Goal: Task Accomplishment & Management: Manage account settings

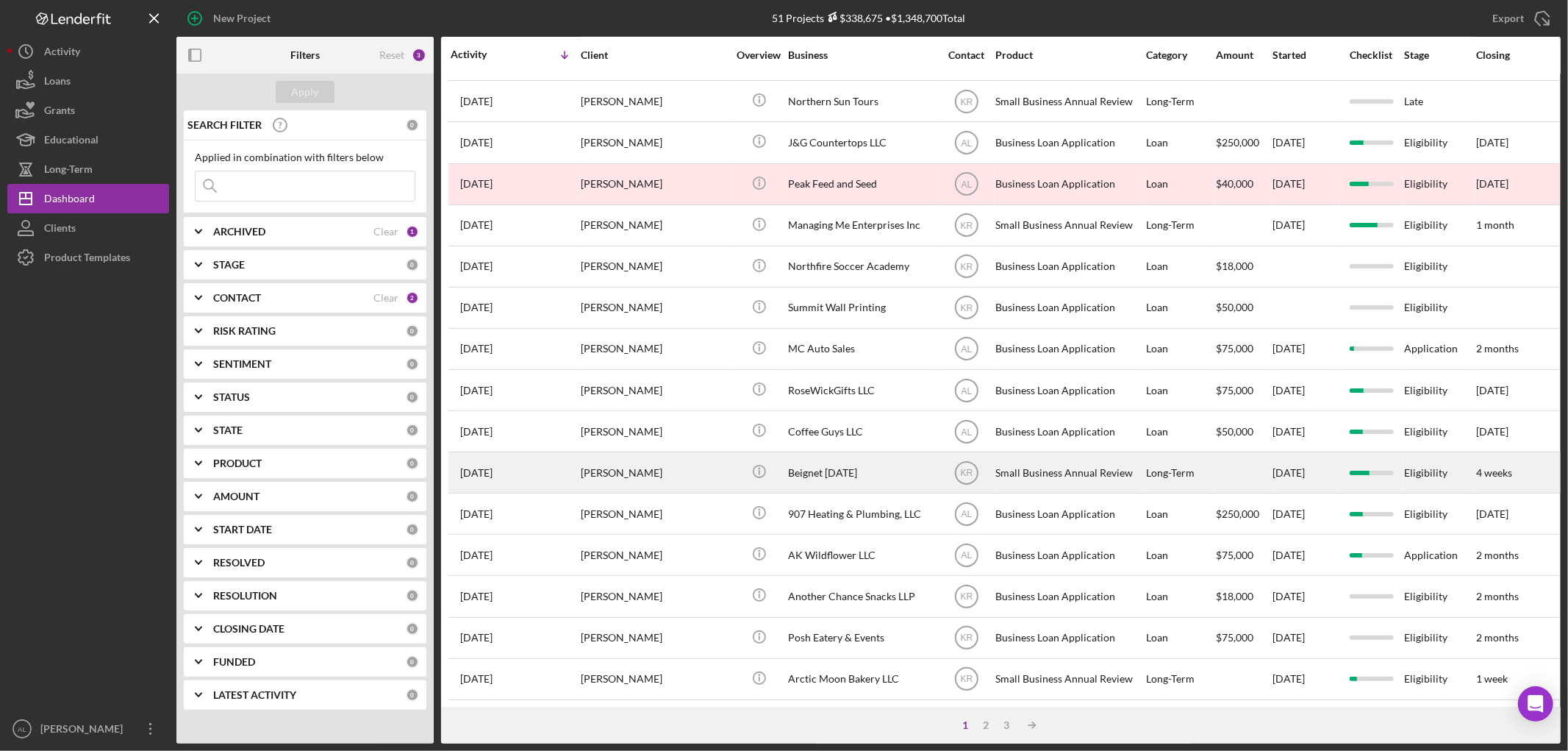
scroll to position [434, 0]
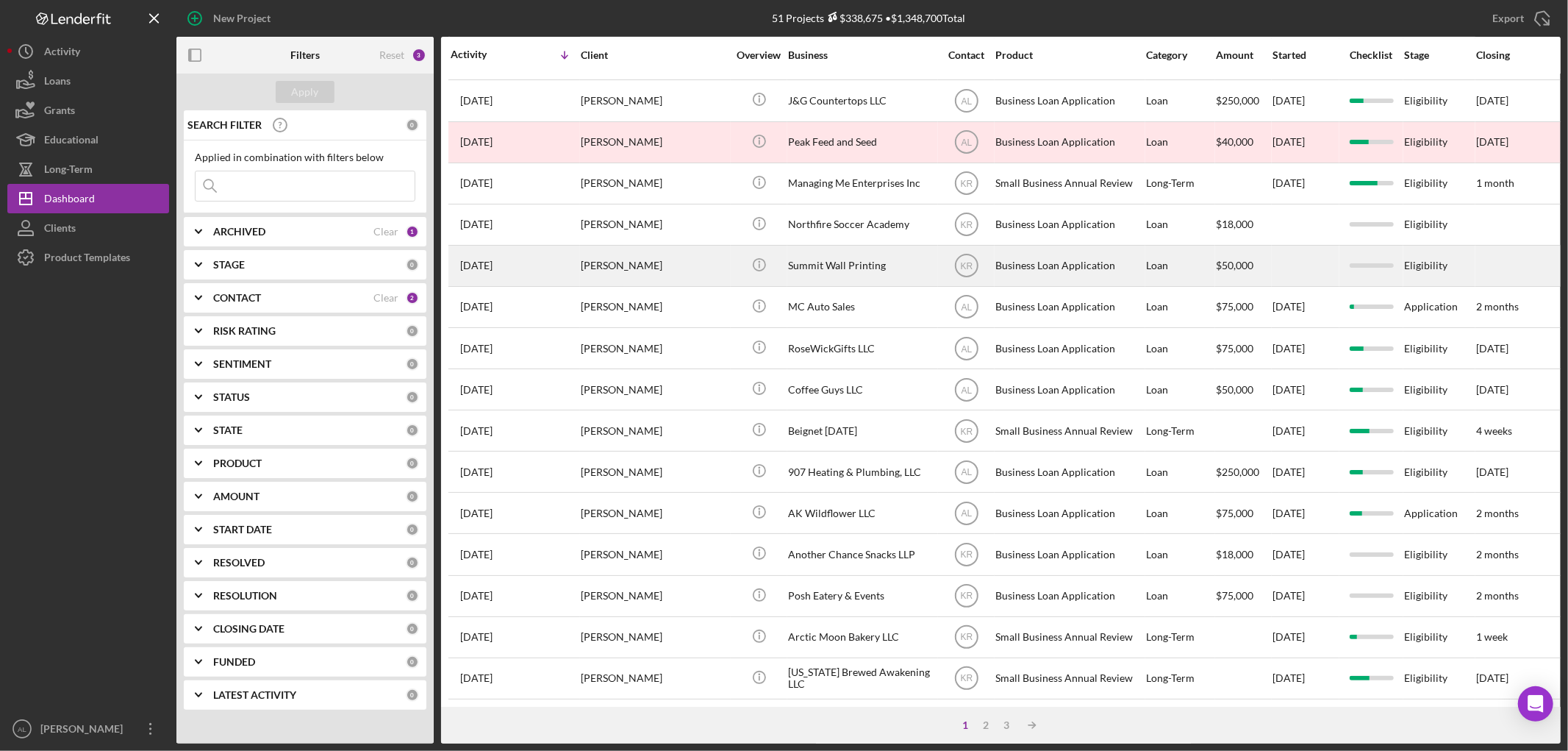
click at [572, 265] on div "[DATE] [PERSON_NAME]" at bounding box center [515, 265] width 129 height 39
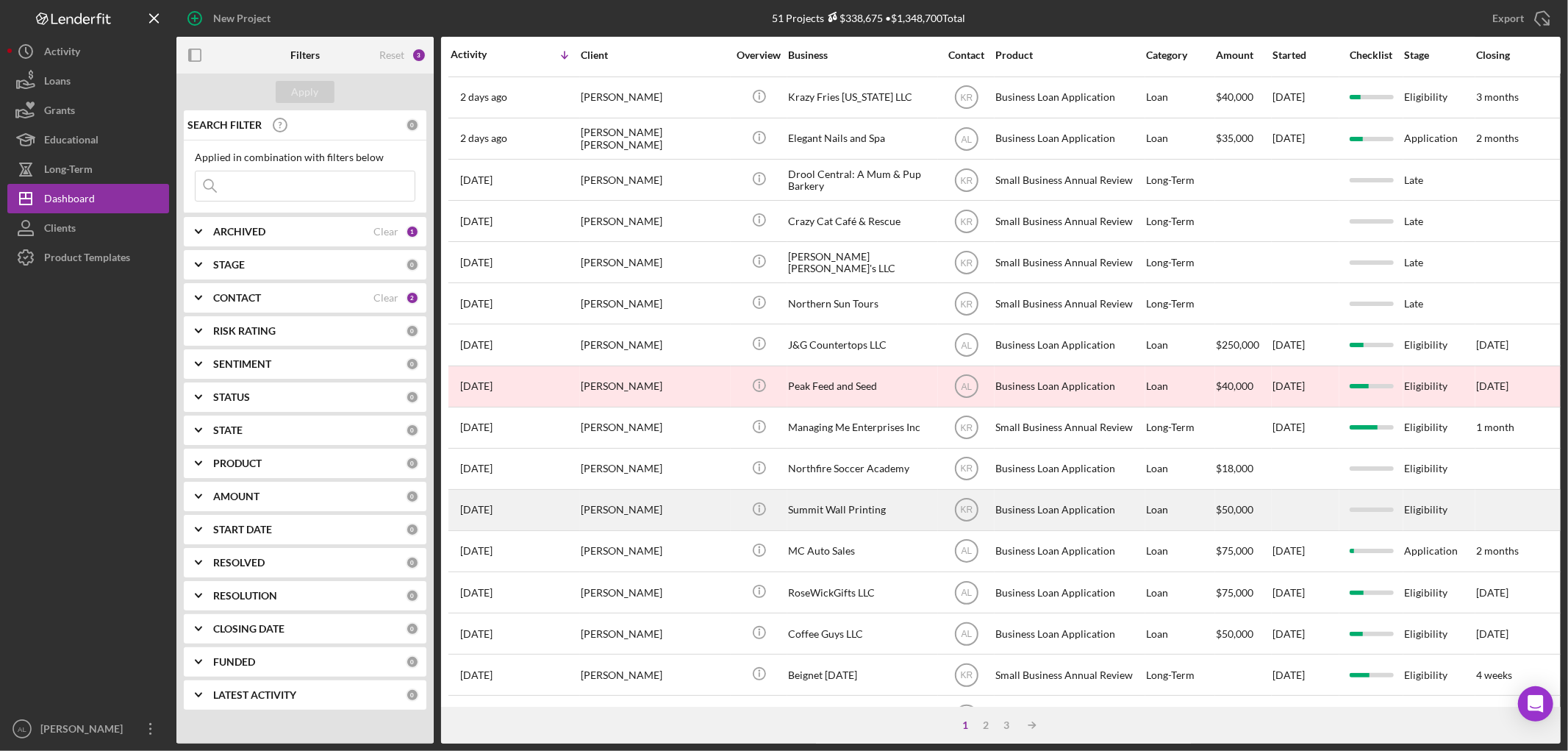
scroll to position [163, 0]
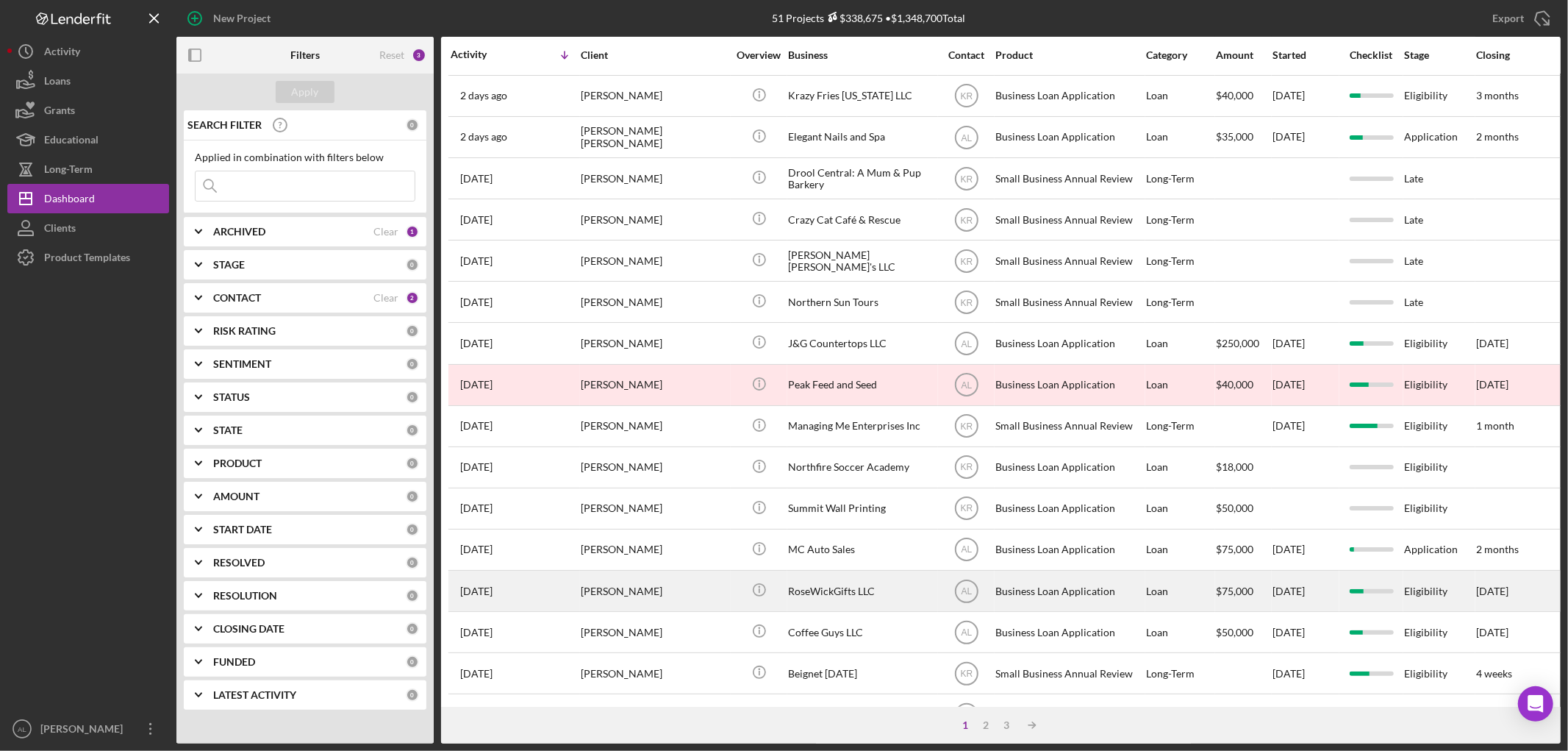
click at [604, 603] on div "[PERSON_NAME]" at bounding box center [654, 591] width 147 height 39
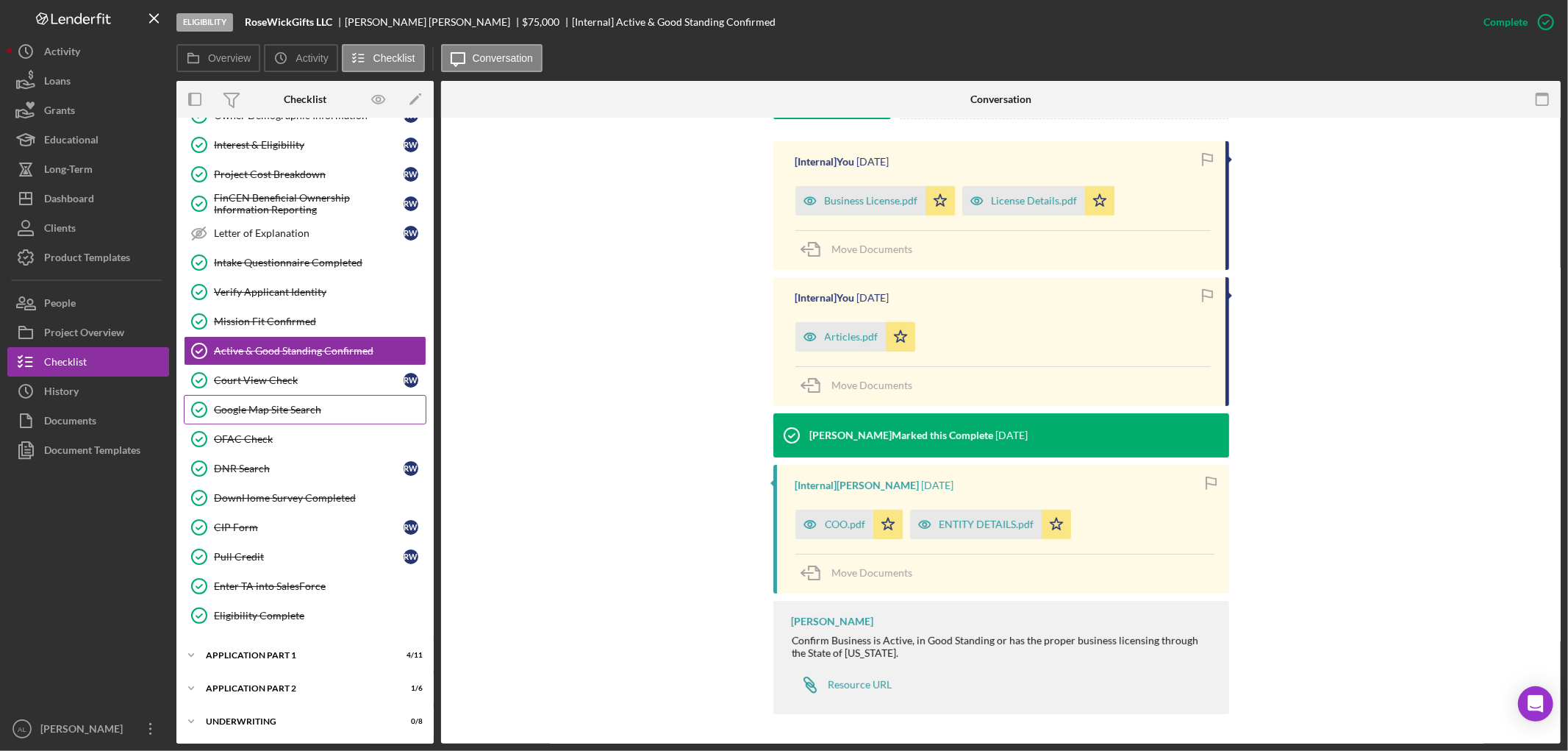
scroll to position [275, 0]
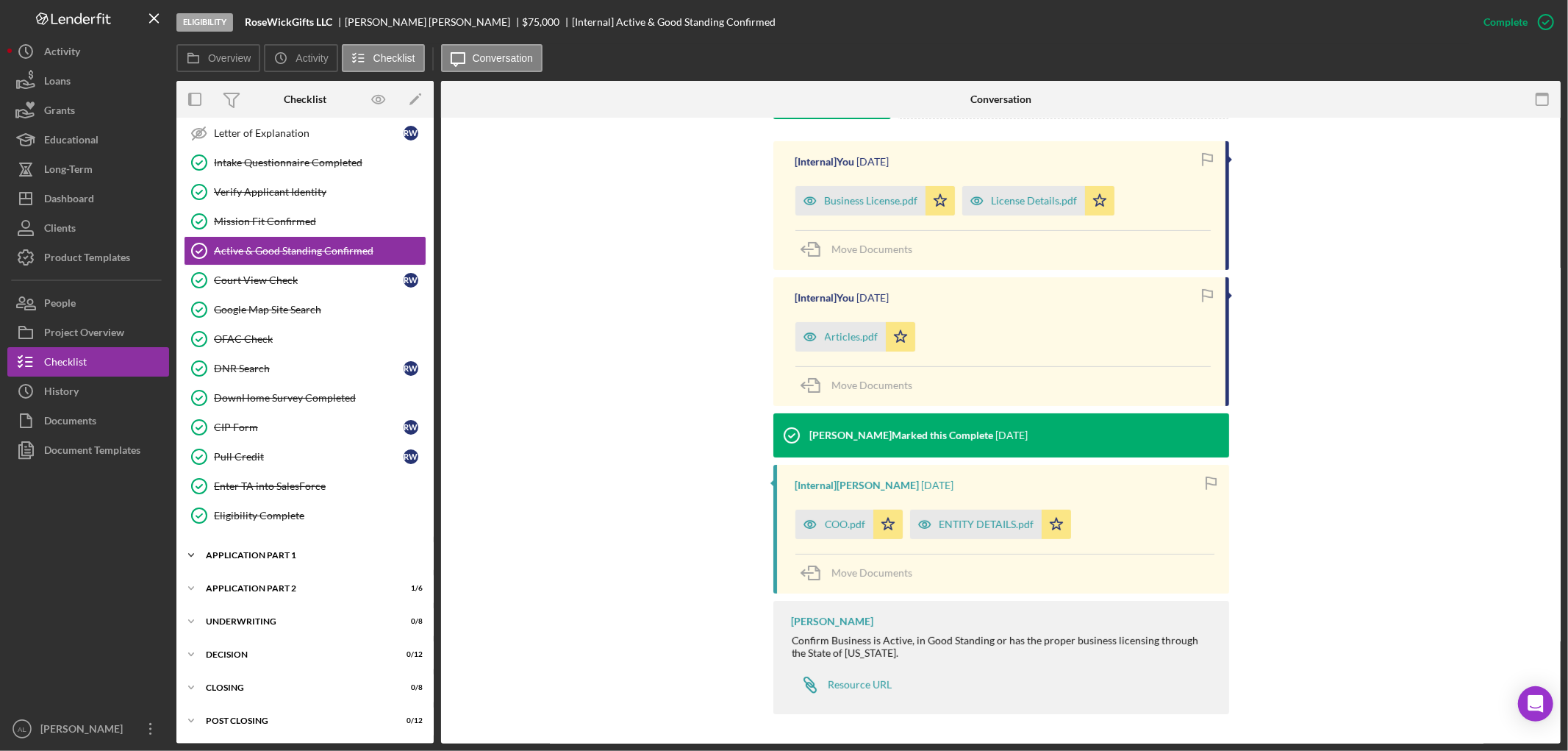
click at [347, 568] on div "Icon/Expander Application Part 1 4 / 11" at bounding box center [304, 555] width 257 height 30
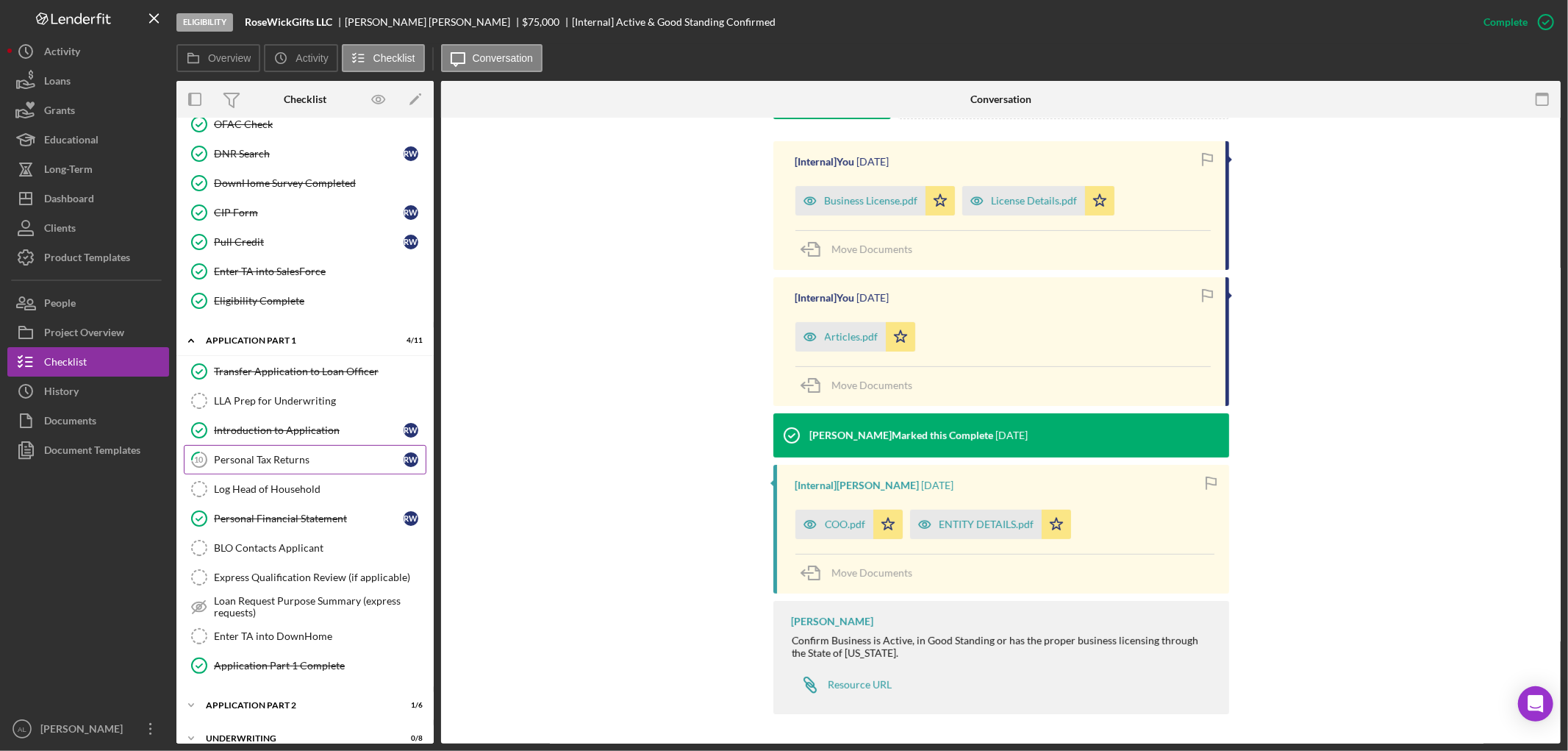
scroll to position [608, 0]
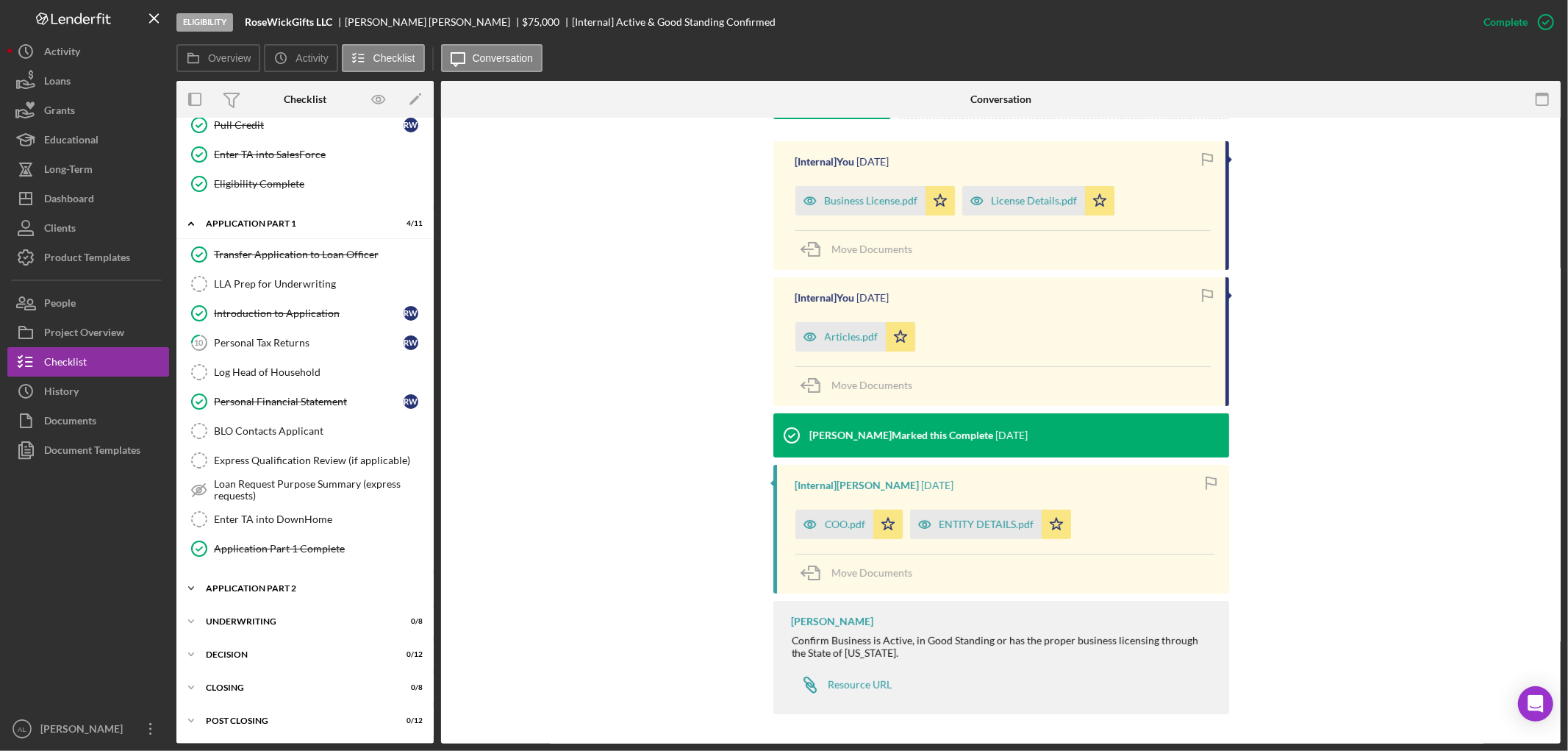
click at [281, 587] on div "Application Part 2" at bounding box center [311, 589] width 210 height 9
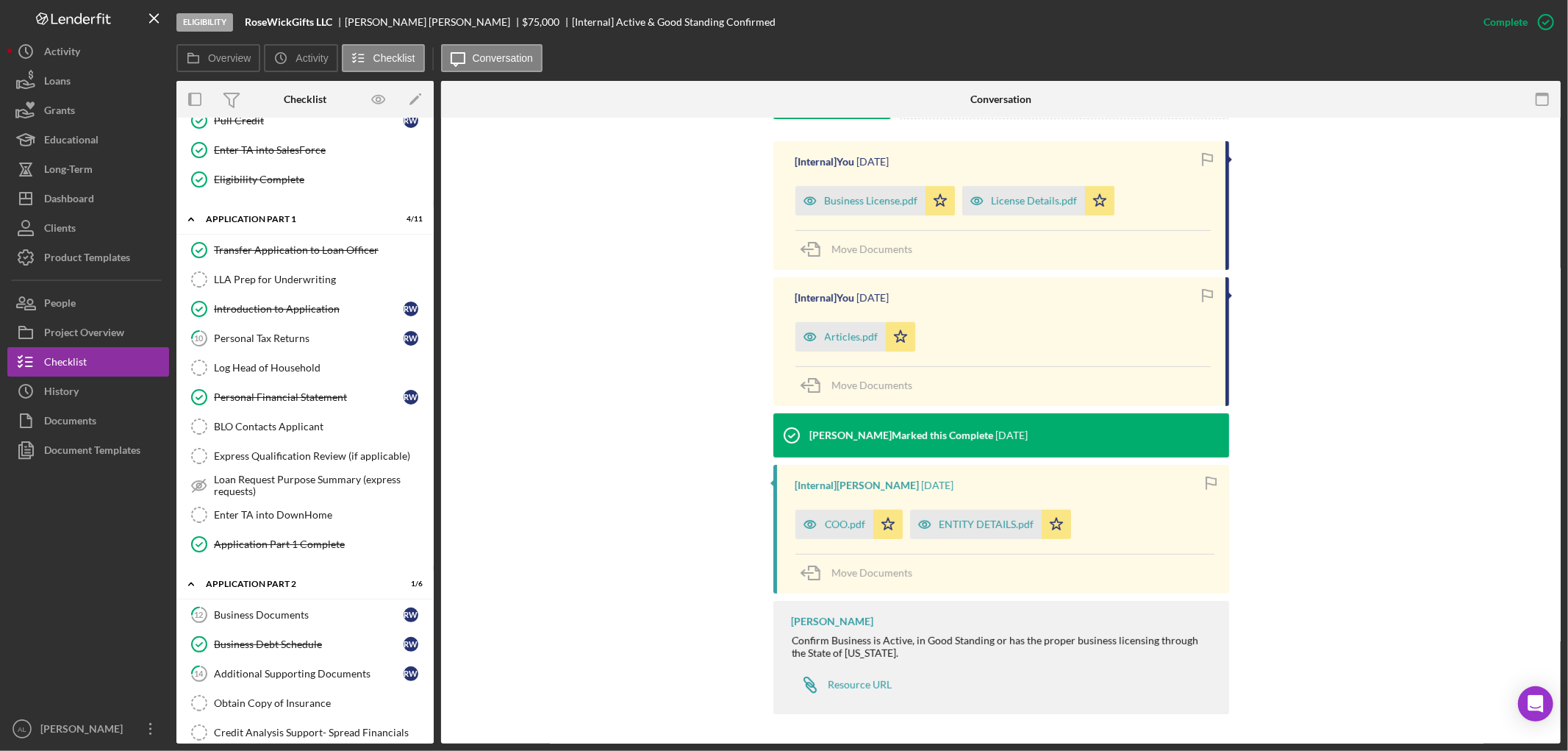
click at [533, 307] on div "[Internal] You [DATE] Business License.pdf Icon/Star License Details.pdf Icon/S…" at bounding box center [1000, 431] width 1075 height 580
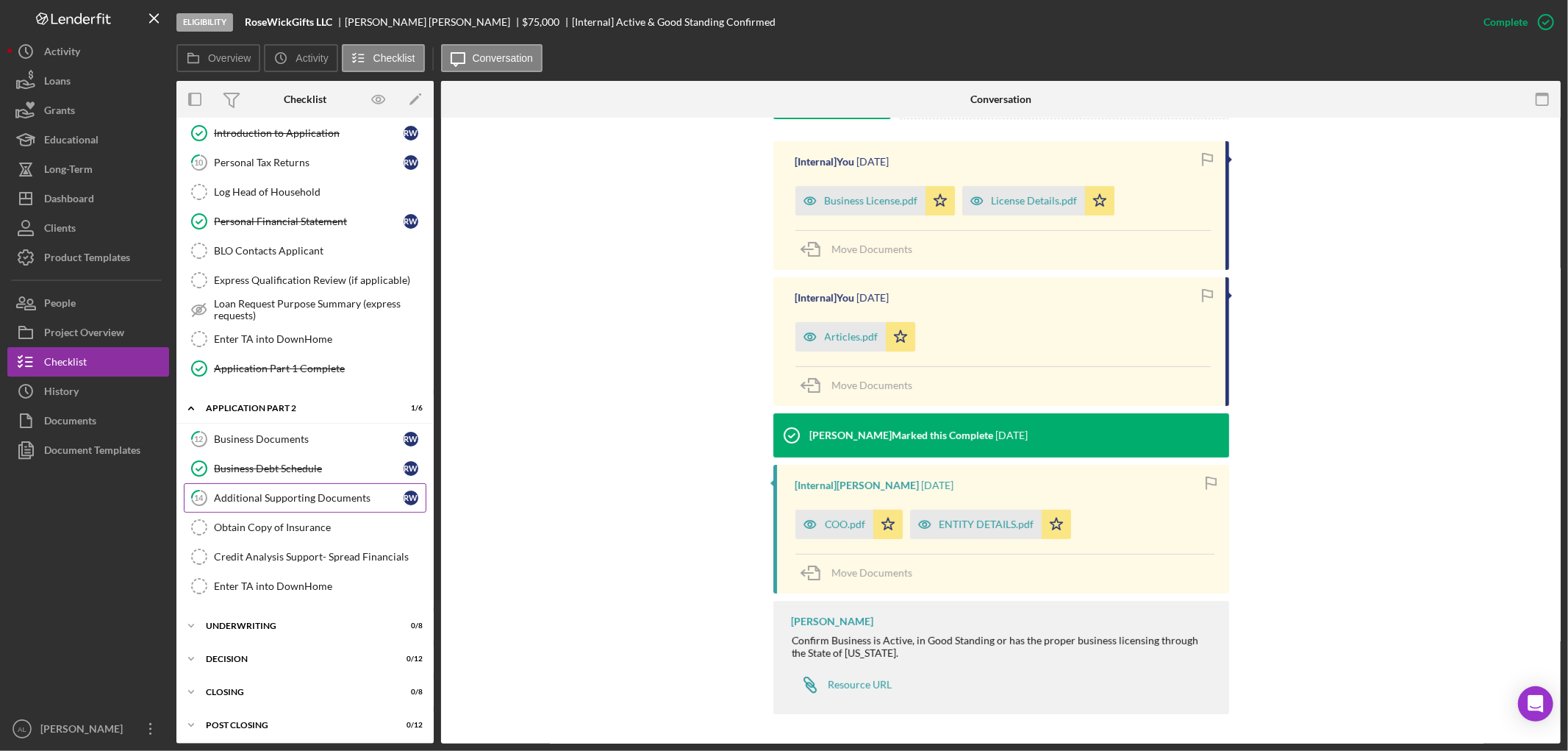
scroll to position [795, 0]
click at [288, 486] on link "14 Additional Supporting Documents R W" at bounding box center [304, 494] width 242 height 30
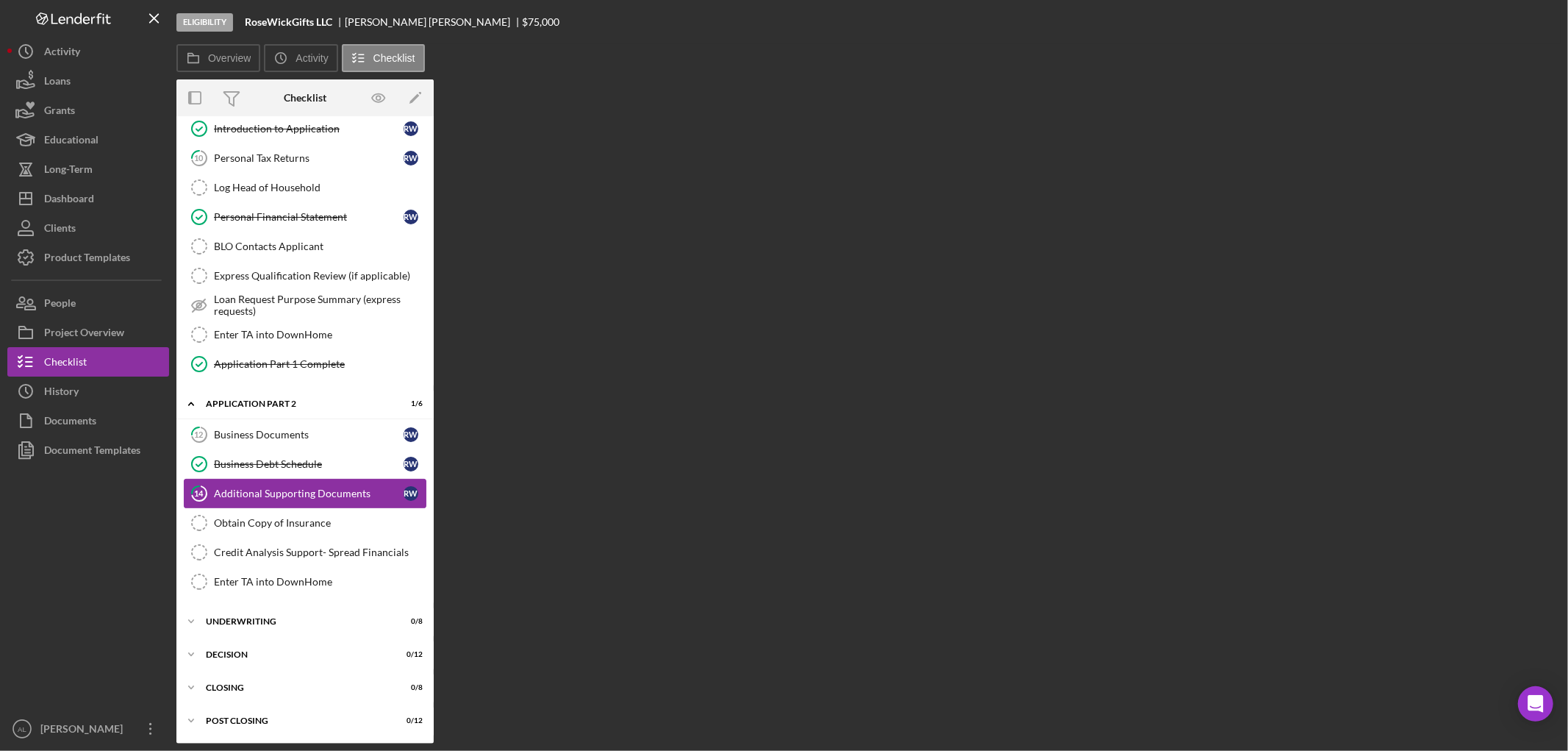
scroll to position [795, 0]
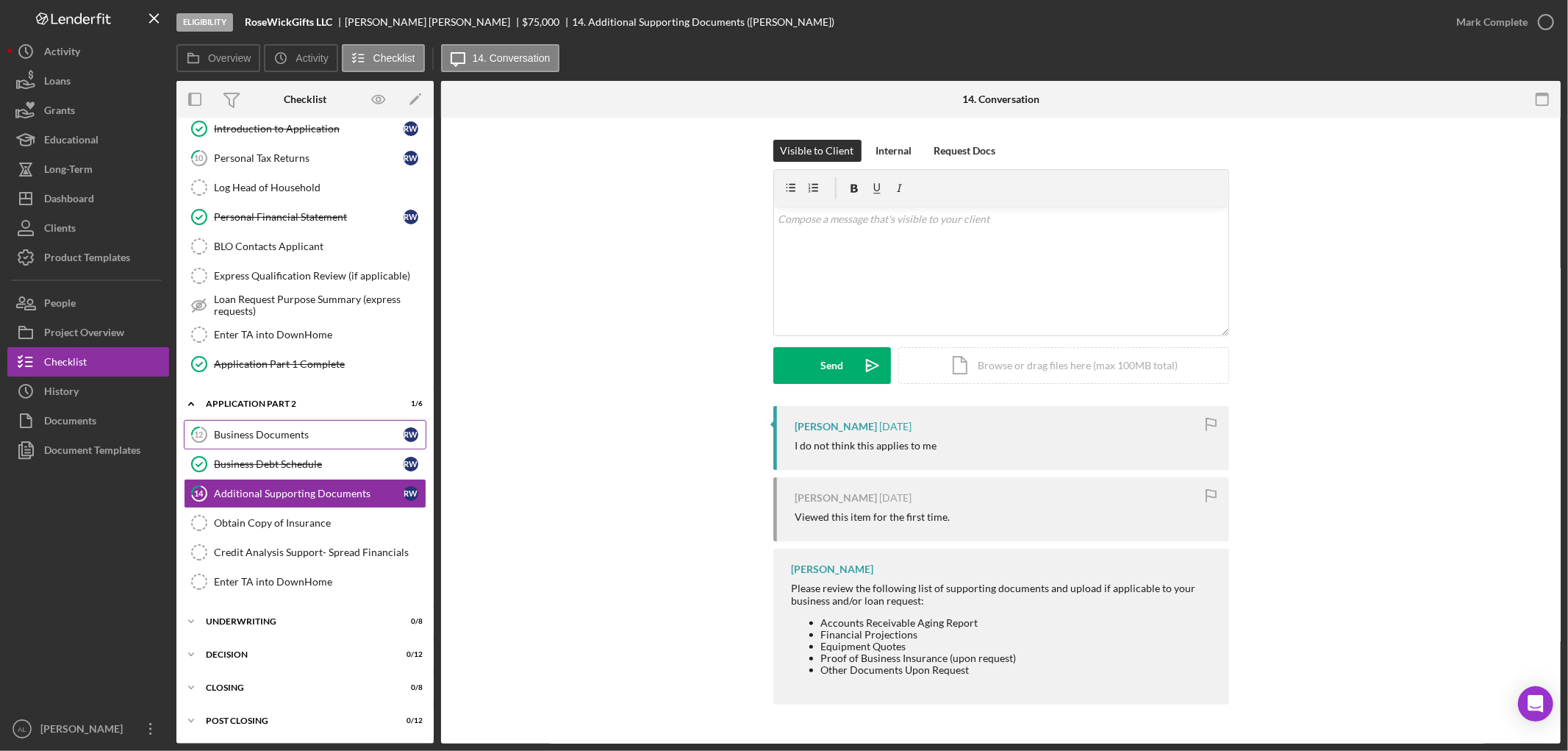
click at [316, 435] on div "Business Documents" at bounding box center [309, 434] width 189 height 12
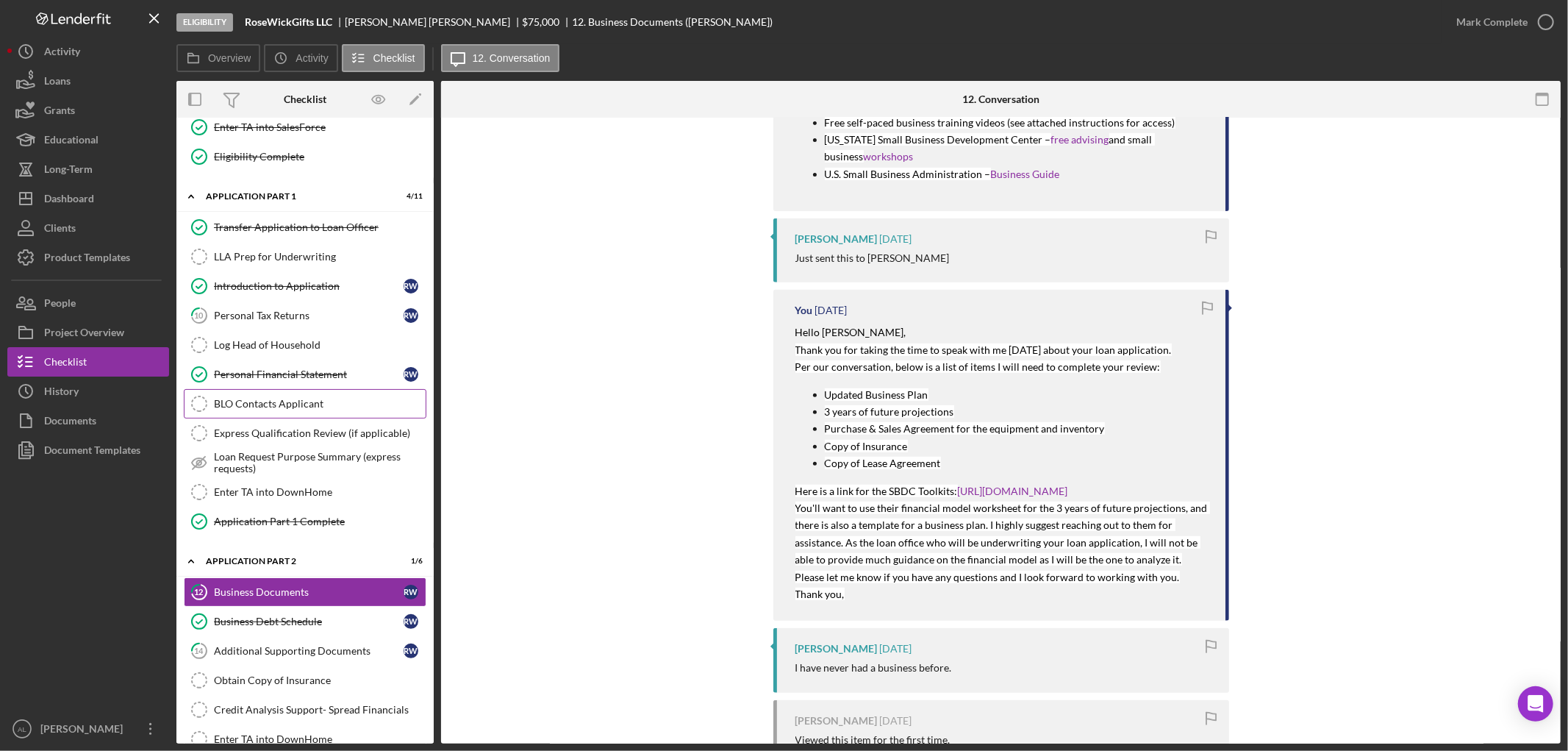
scroll to position [630, 0]
click at [304, 390] on link "Personal Financial Statement Personal Financial Statement R W" at bounding box center [304, 375] width 242 height 30
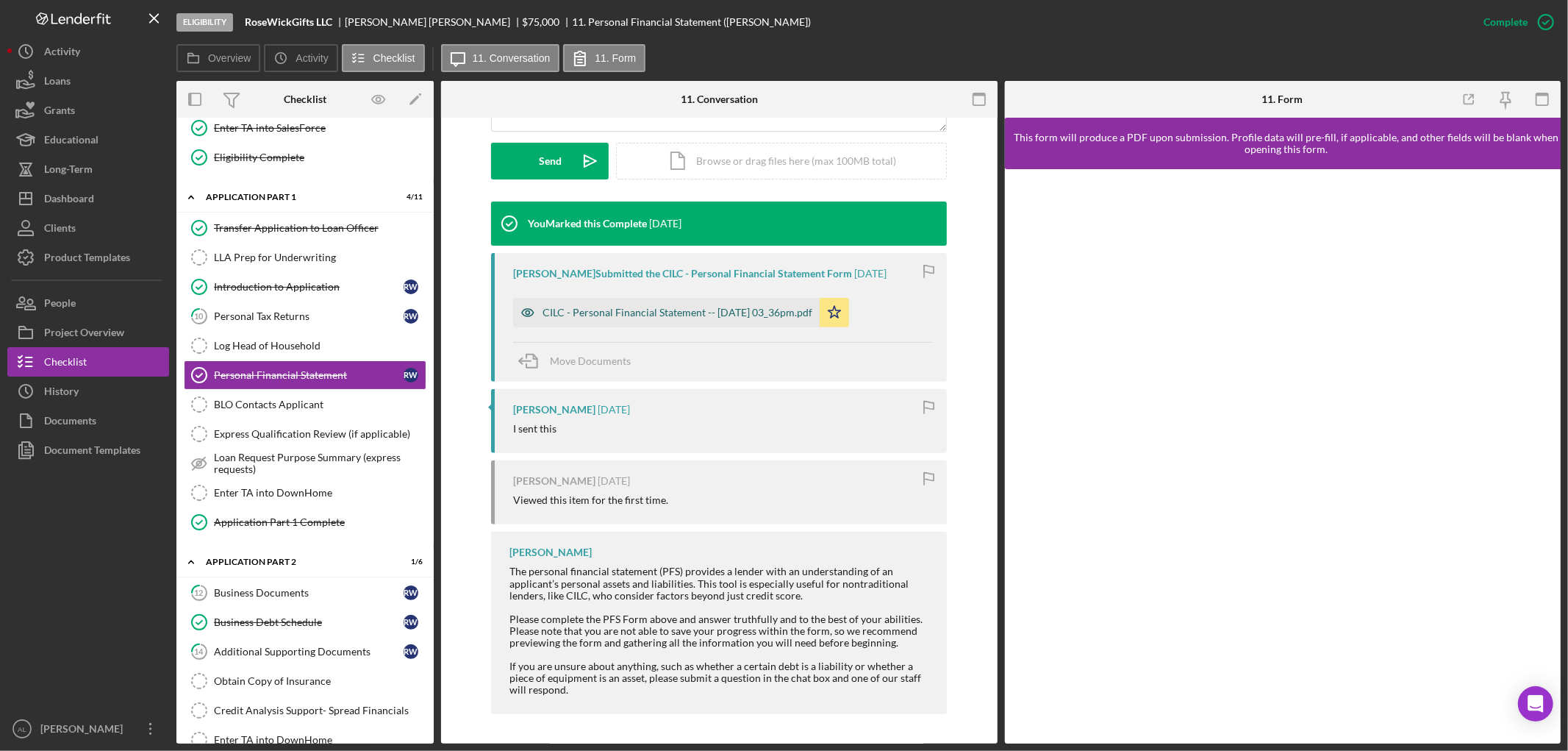
click at [752, 321] on div "CILC - Personal Financial Statement -- [DATE] 03_36pm.pdf" at bounding box center [666, 313] width 306 height 30
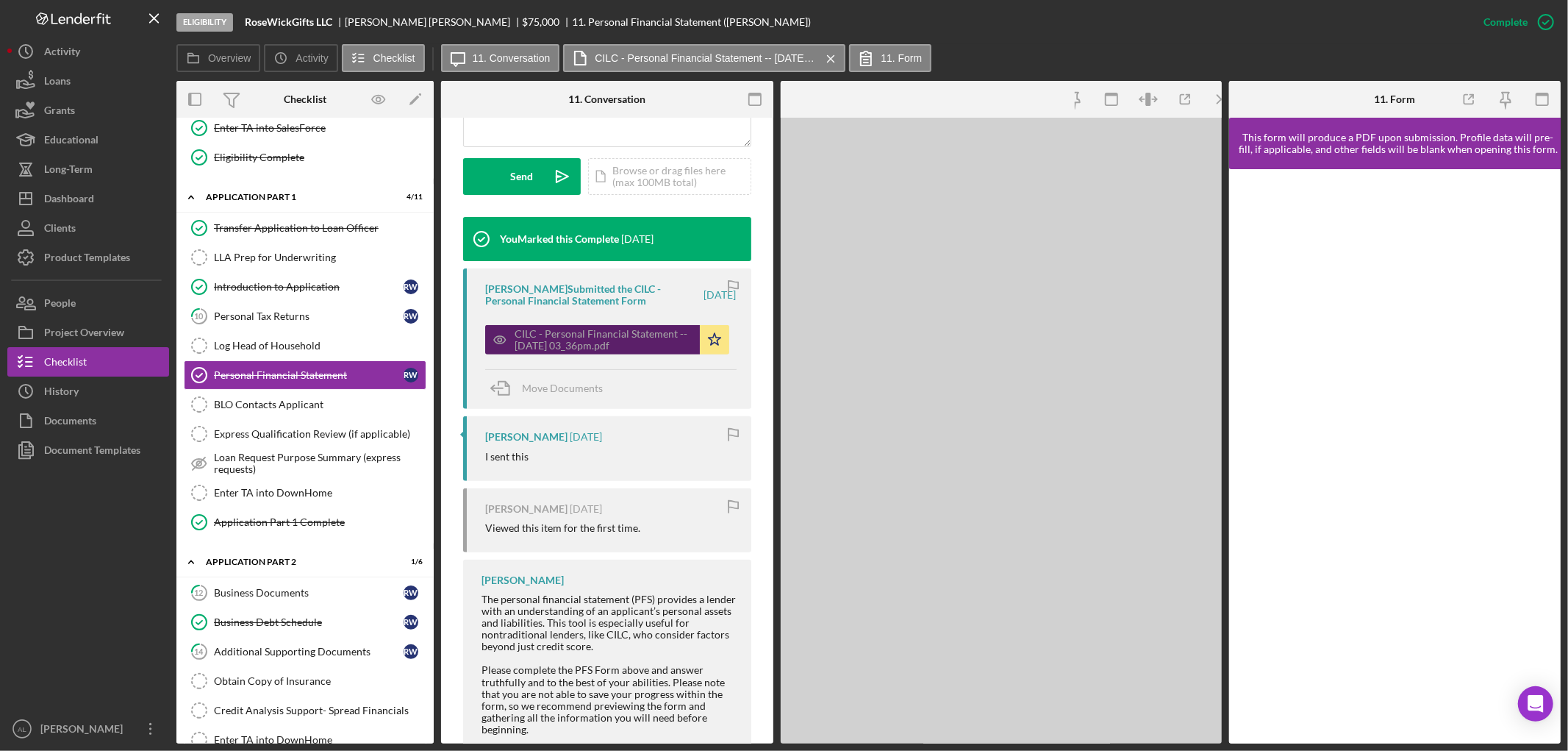
scroll to position [423, 0]
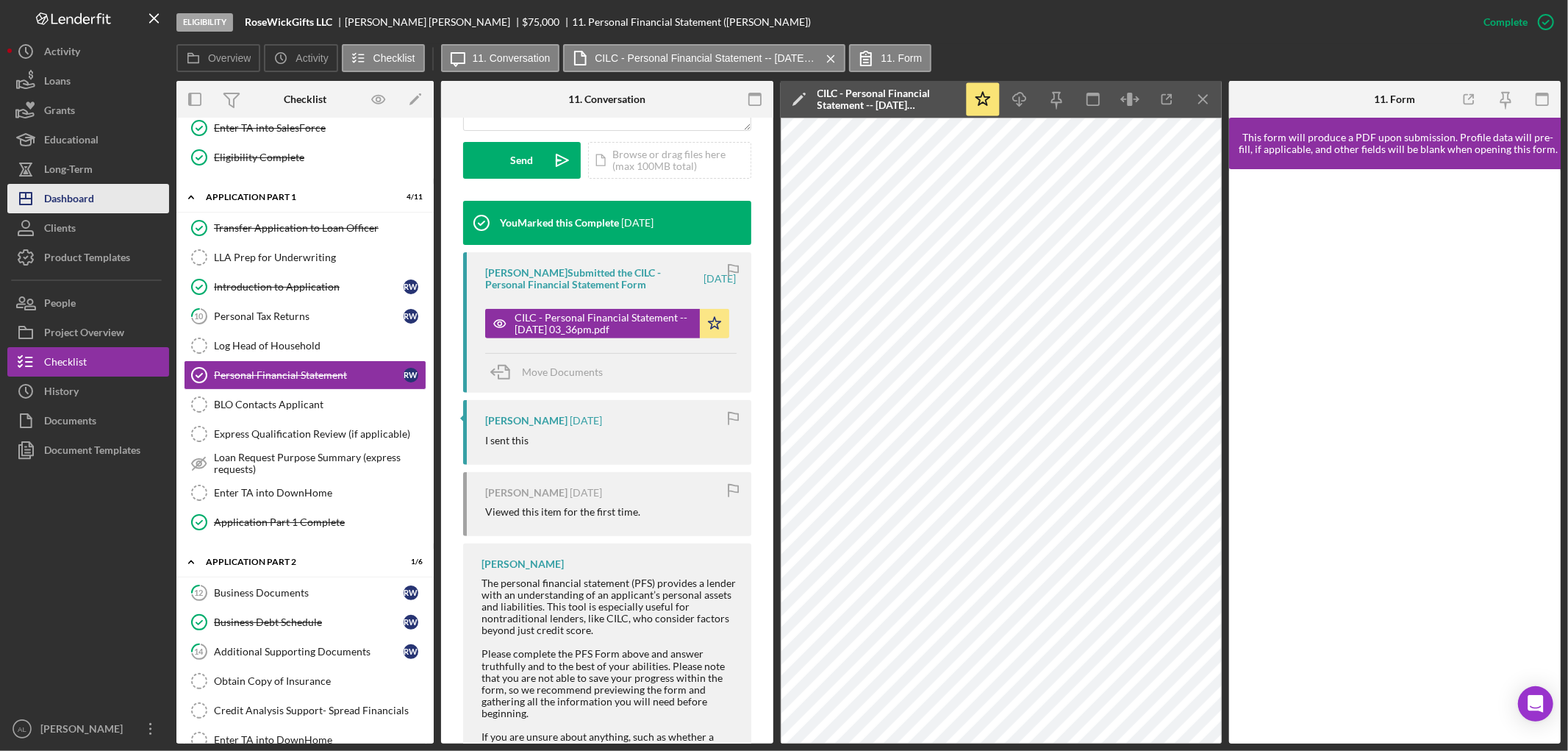
click at [88, 197] on div "Dashboard" at bounding box center [70, 201] width 50 height 33
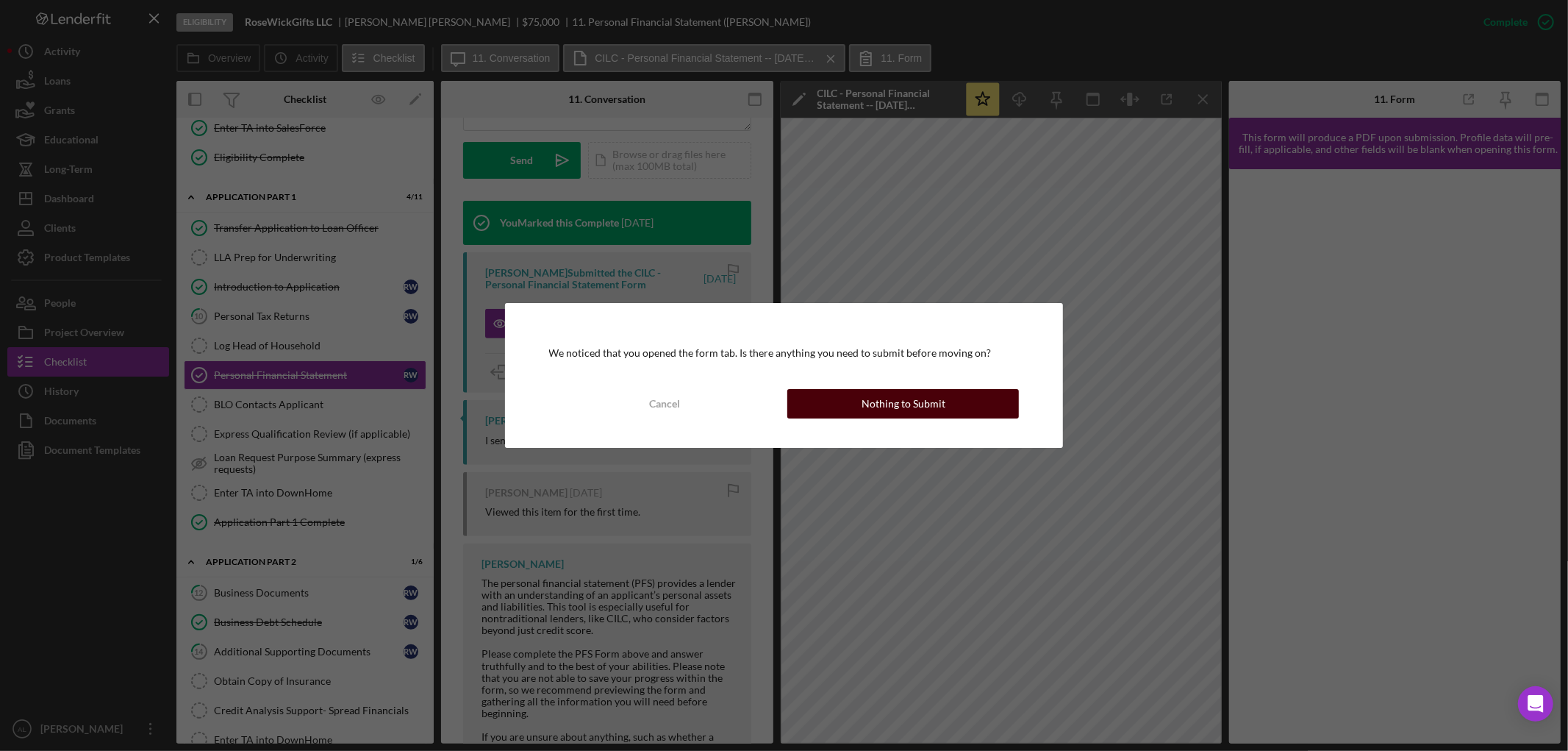
click at [912, 416] on div "Nothing to Submit" at bounding box center [904, 404] width 84 height 30
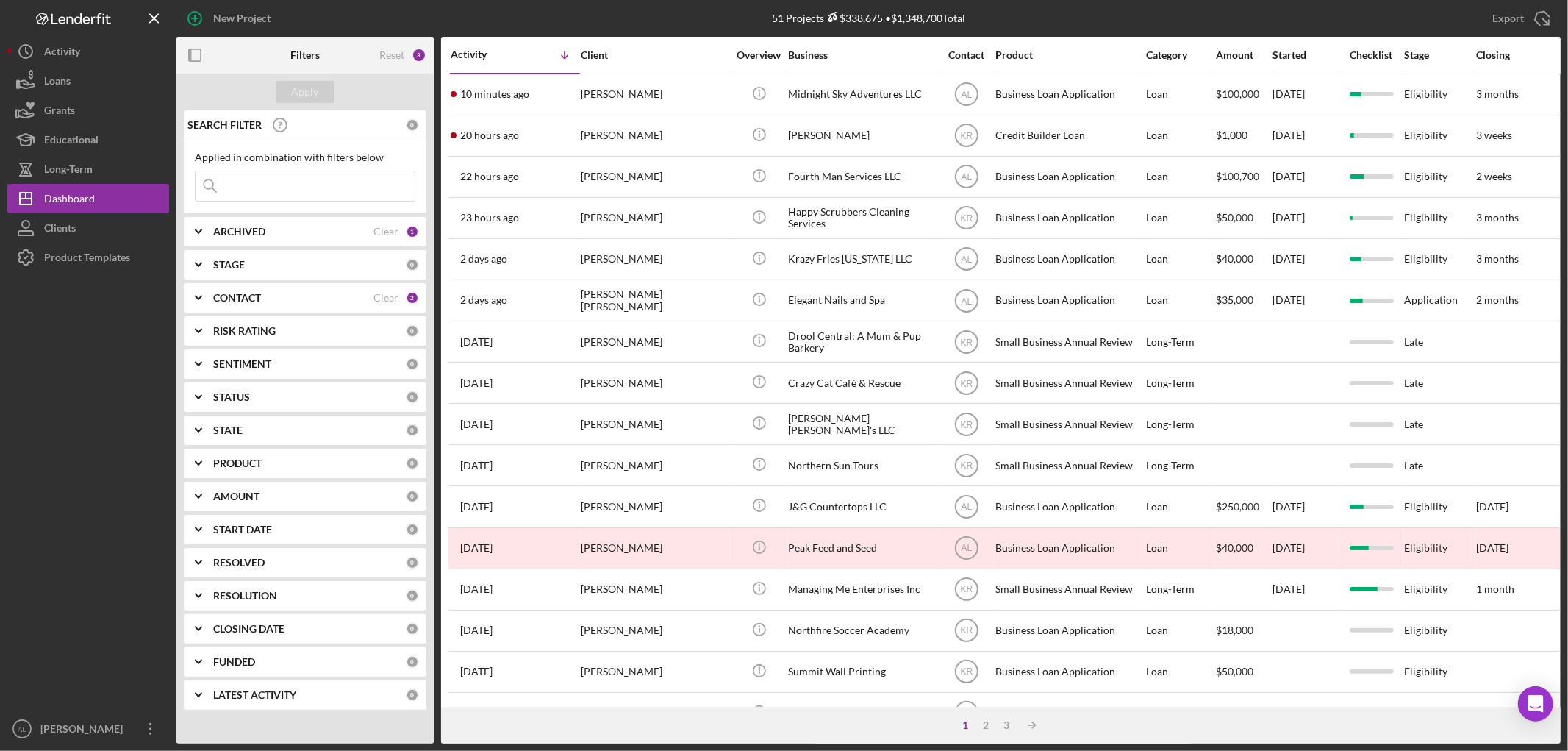
click at [302, 295] on div "CONTACT" at bounding box center [293, 298] width 161 height 12
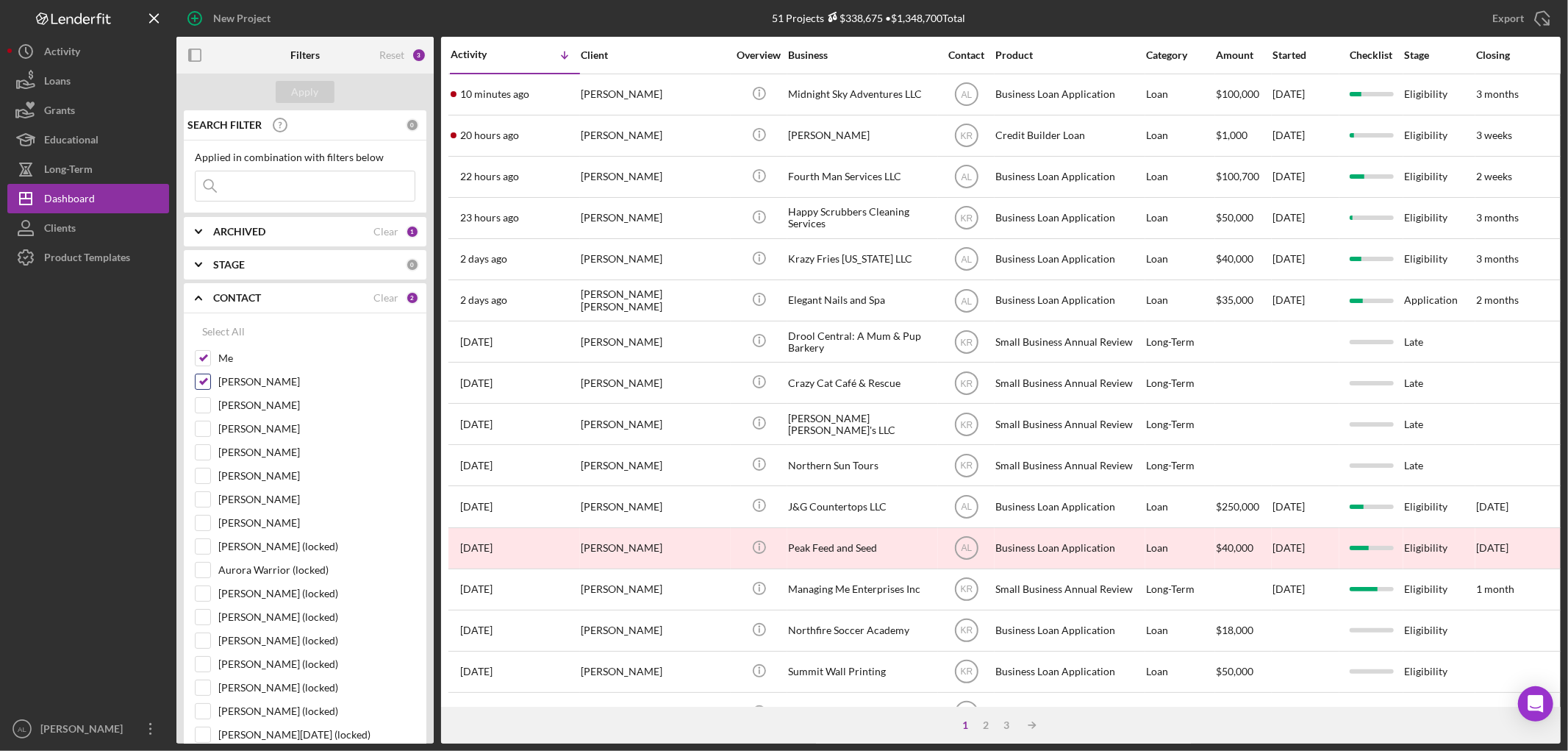
click at [256, 379] on label "[PERSON_NAME]" at bounding box center [316, 382] width 197 height 15
click at [211, 379] on input "[PERSON_NAME]" at bounding box center [203, 382] width 15 height 15
checkbox input "false"
click at [310, 89] on div "Apply" at bounding box center [305, 92] width 27 height 22
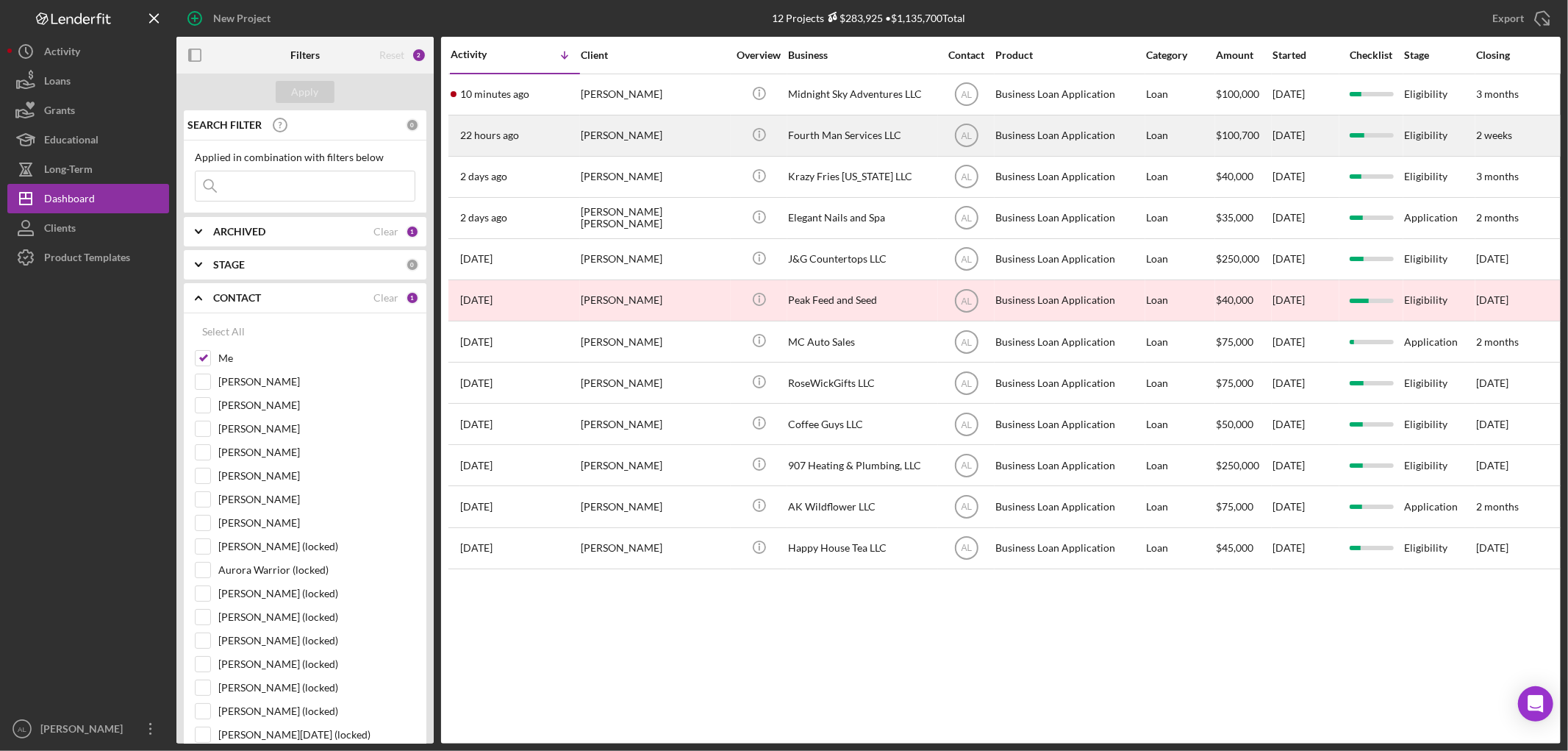
click at [656, 143] on div "[PERSON_NAME]" at bounding box center [654, 136] width 147 height 39
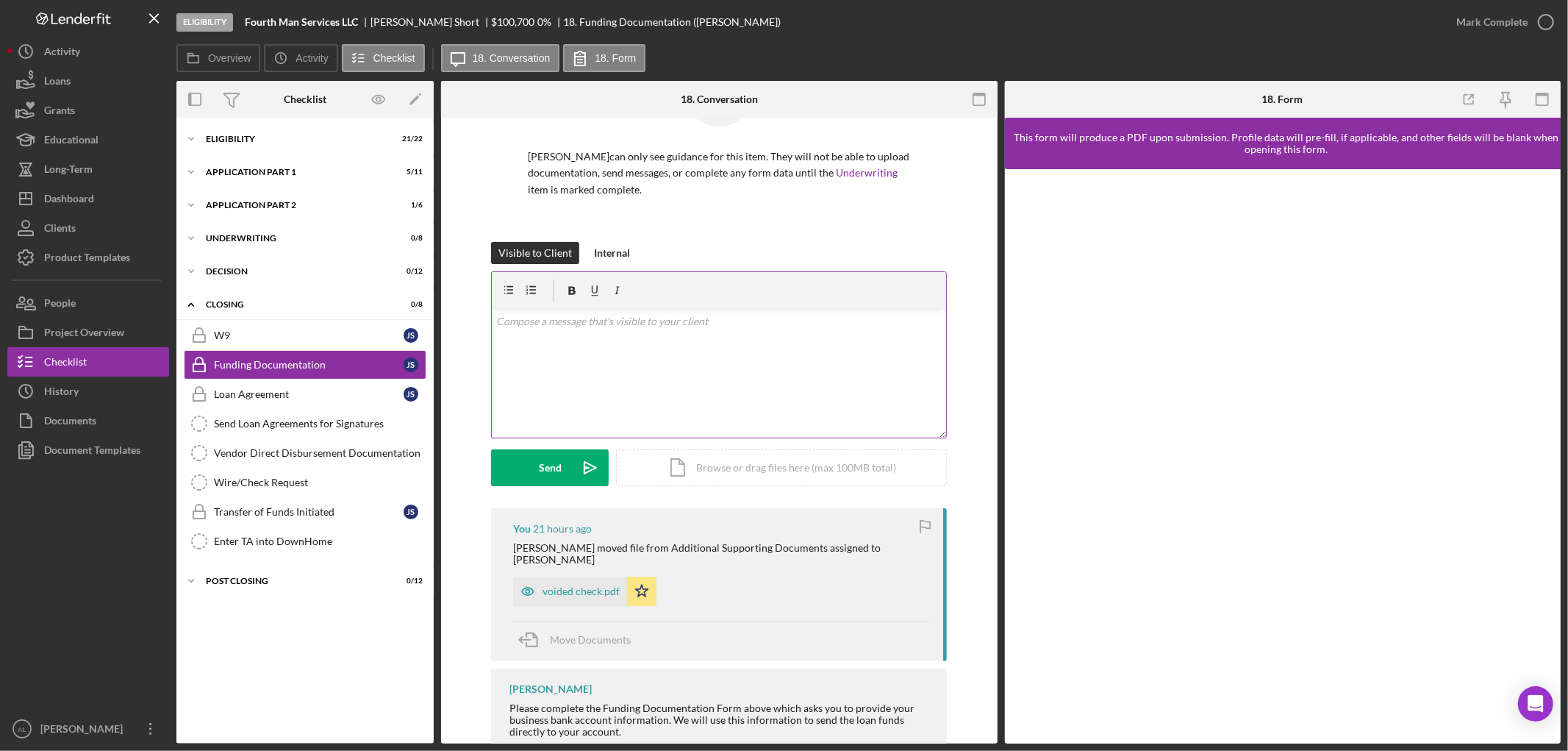
scroll to position [164, 0]
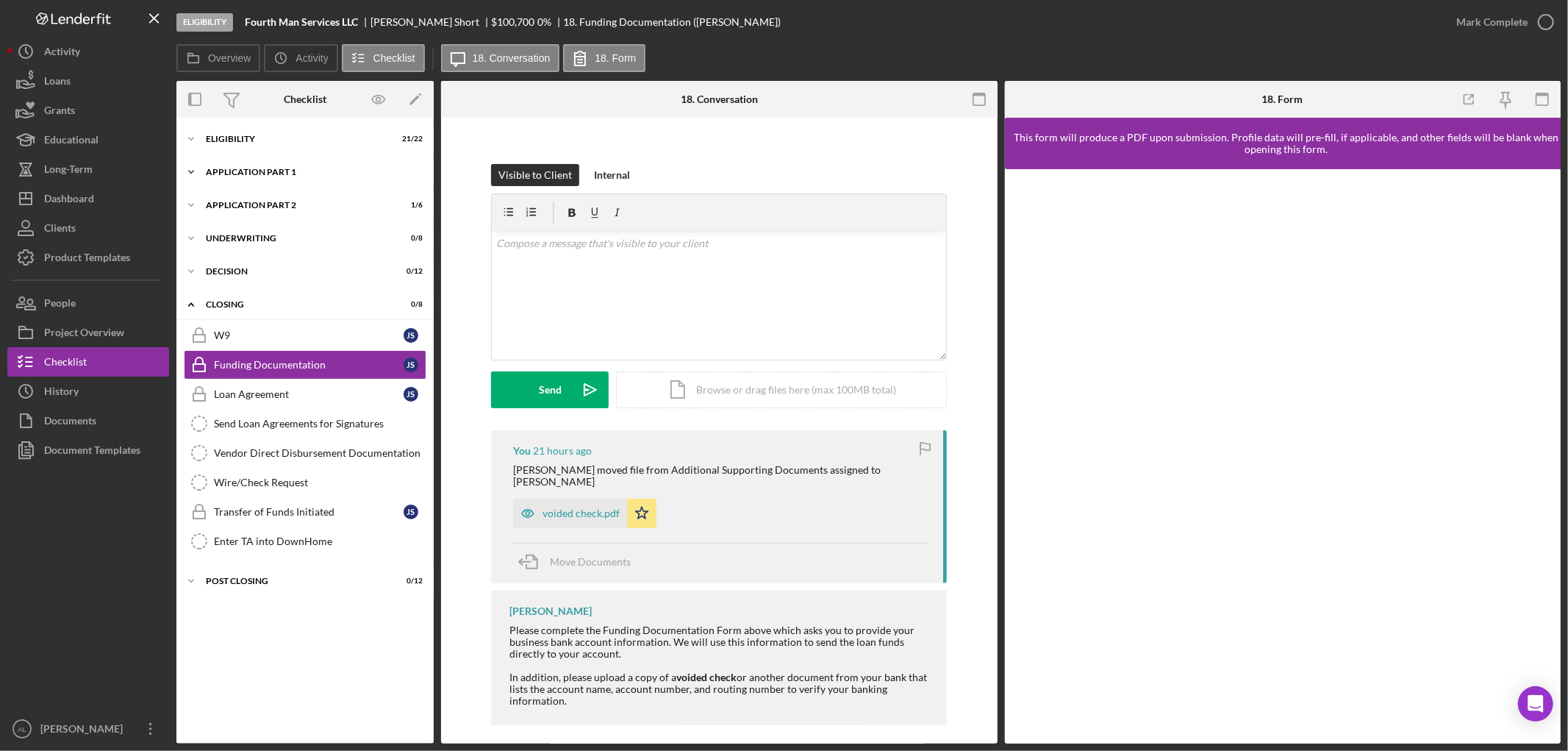
click at [297, 172] on div "Application Part 1" at bounding box center [311, 173] width 210 height 9
